Goal: Task Accomplishment & Management: Manage account settings

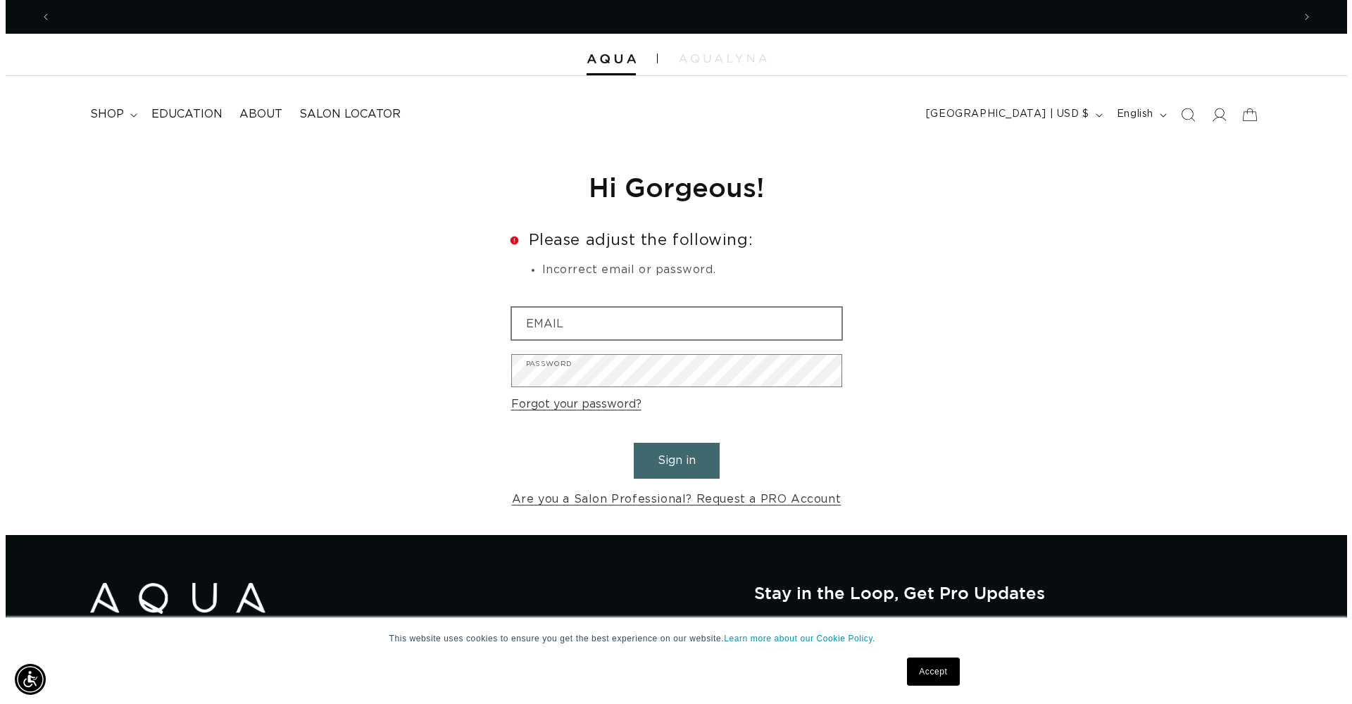
scroll to position [0, 1242]
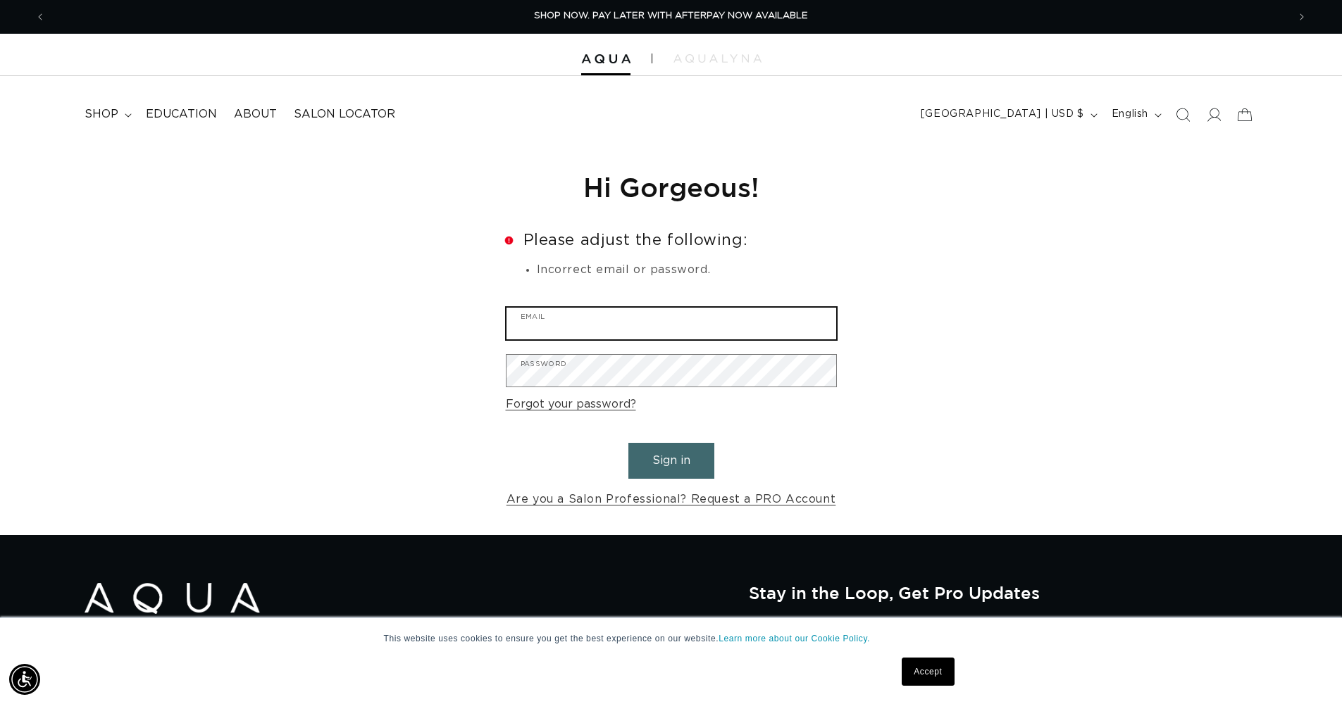
type input "contact@takarasullivan.com"
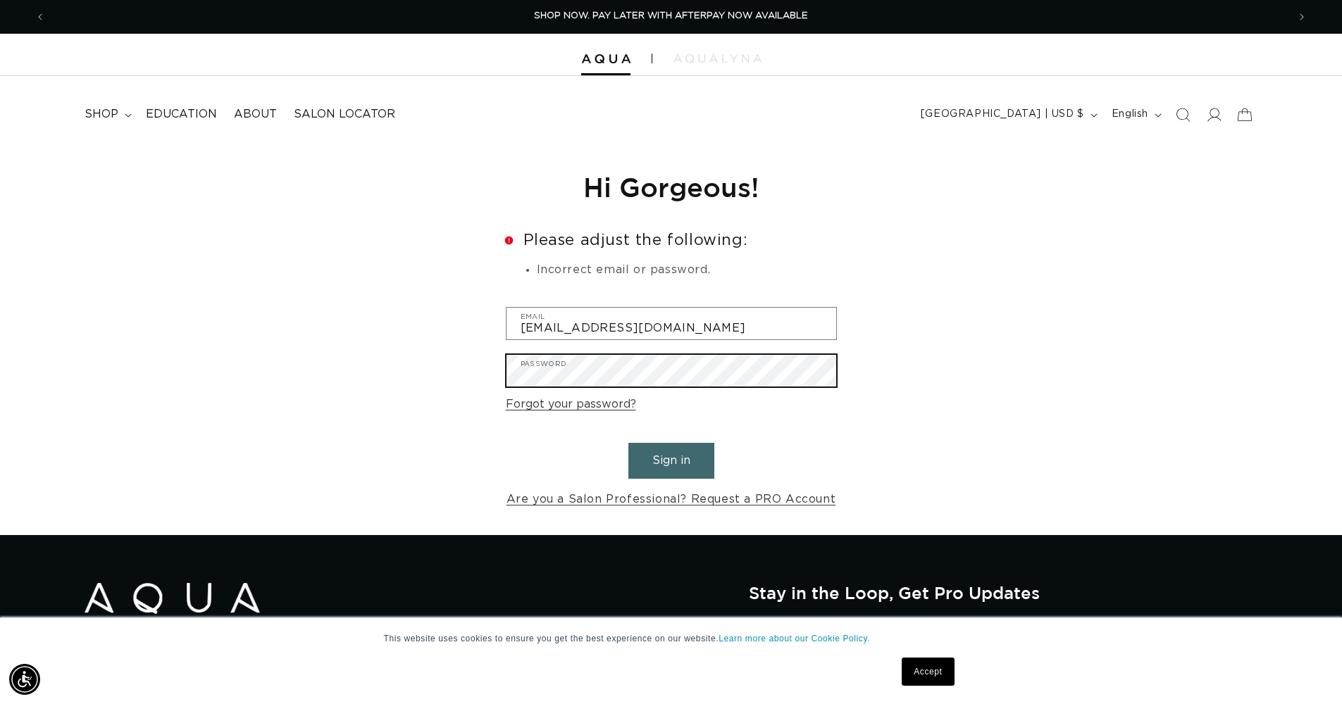
click at [671, 459] on button "Sign in" at bounding box center [671, 461] width 86 height 36
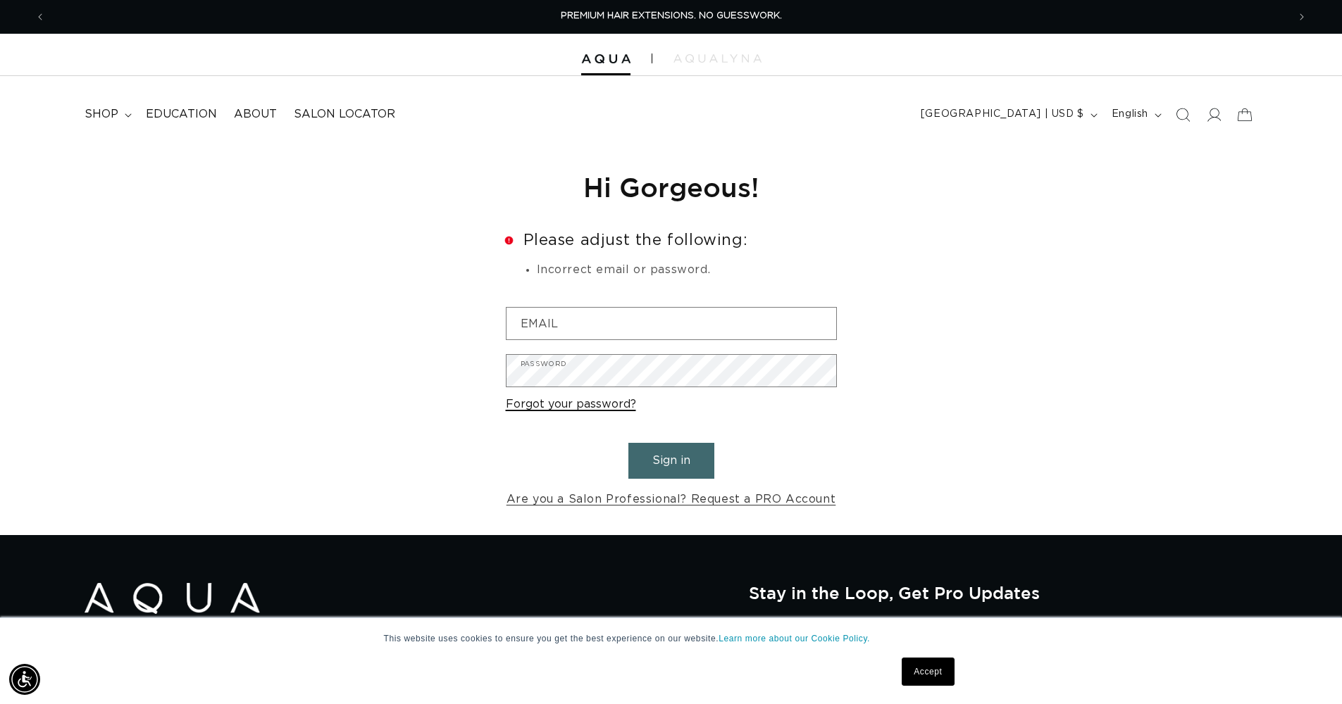
click at [608, 404] on link "Forgot your password?" at bounding box center [571, 404] width 130 height 20
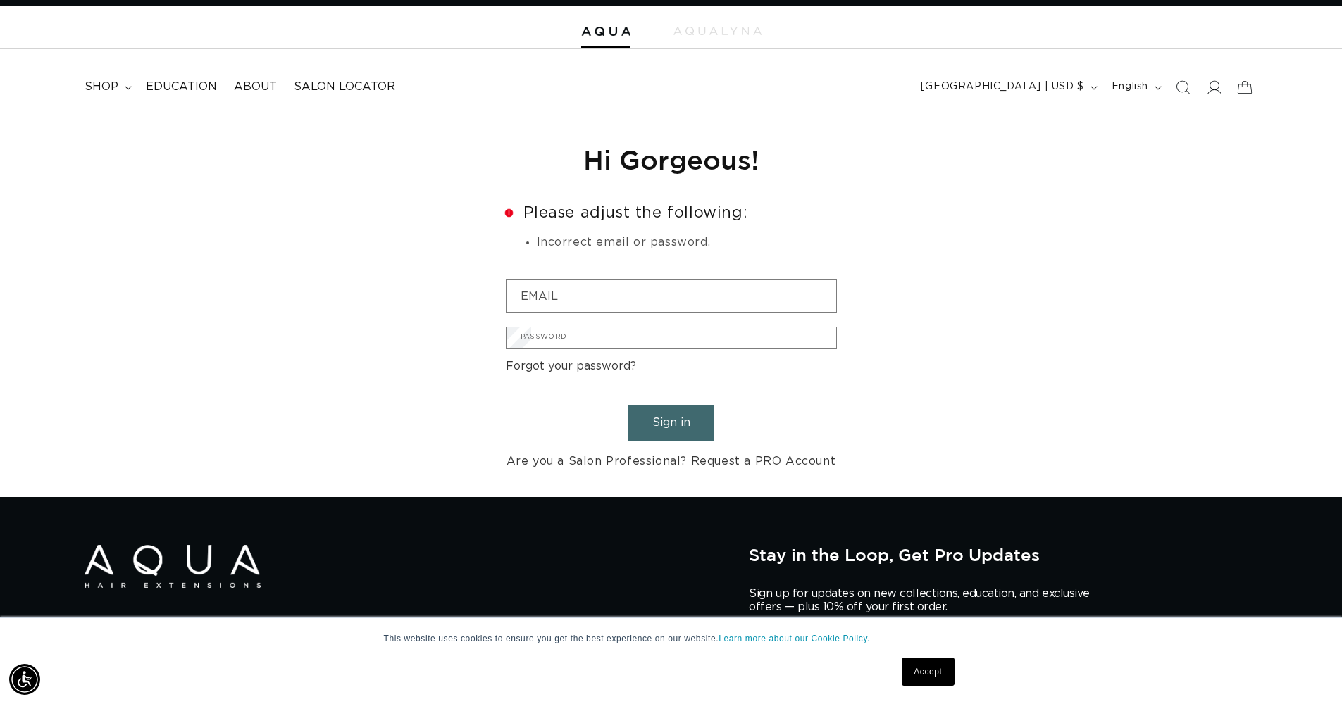
scroll to position [0, 1242]
type input "contact@takarasullivan.com"
click at [0, 0] on button "Submit" at bounding box center [0, 0] width 0 height 0
